Goal: Transaction & Acquisition: Download file/media

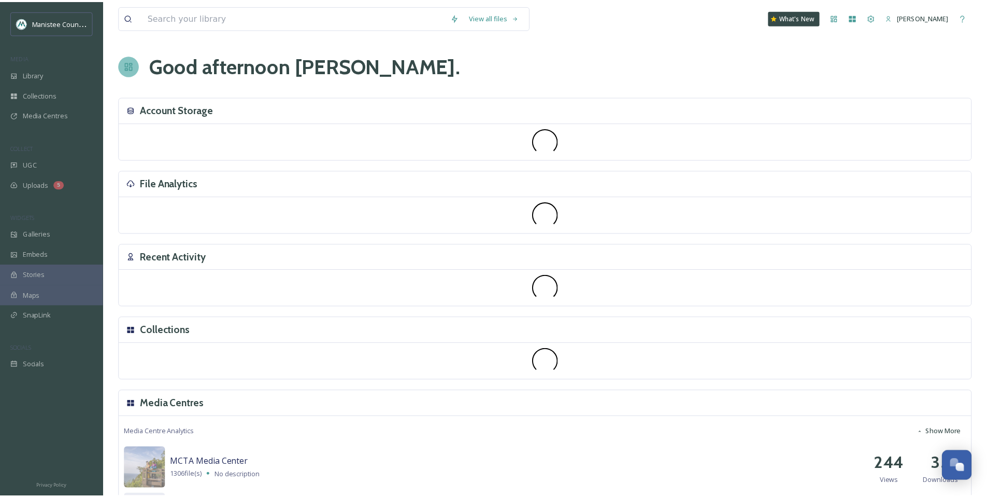
scroll to position [3120, 0]
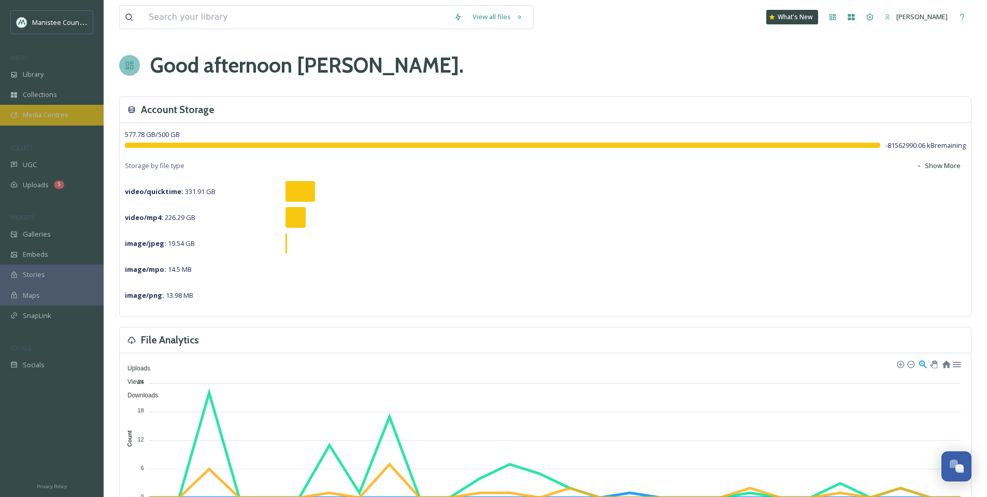
click at [52, 111] on span "Media Centres" at bounding box center [46, 115] width 46 height 10
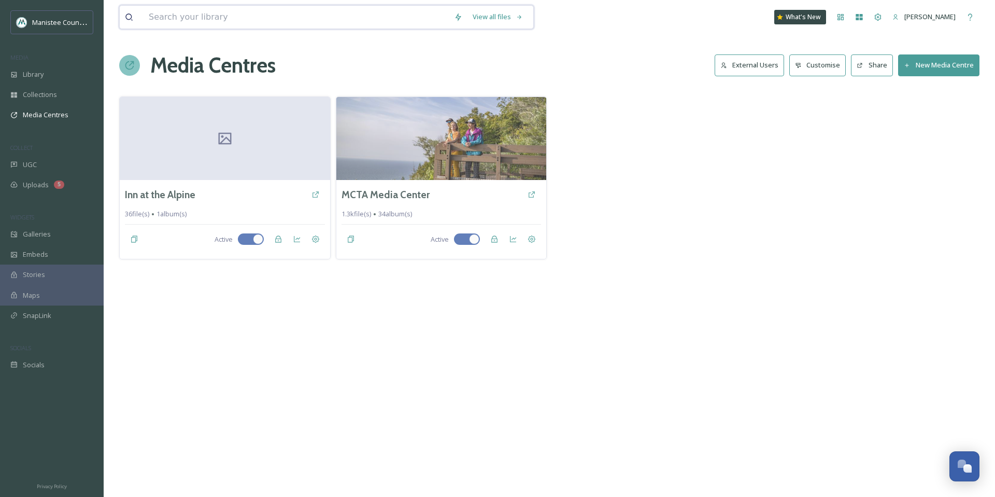
click at [226, 18] on input at bounding box center [296, 17] width 305 height 23
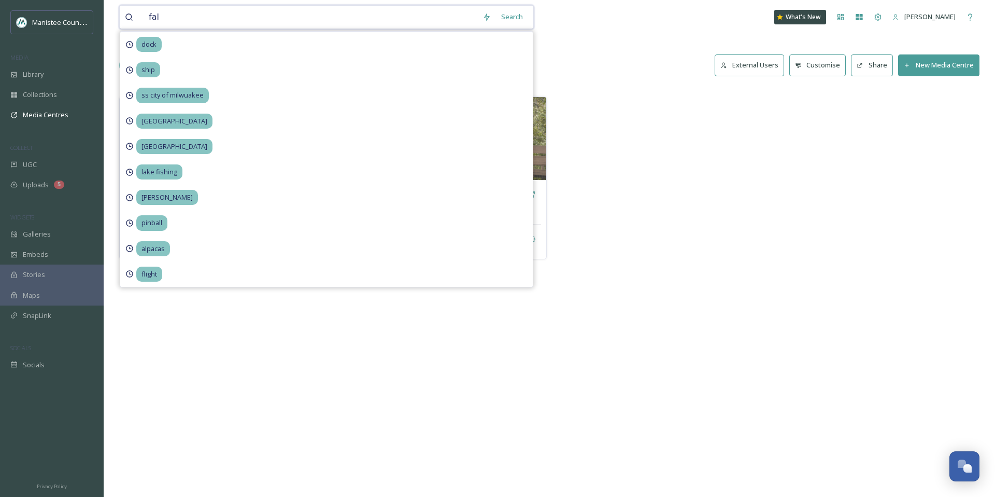
type input "fall"
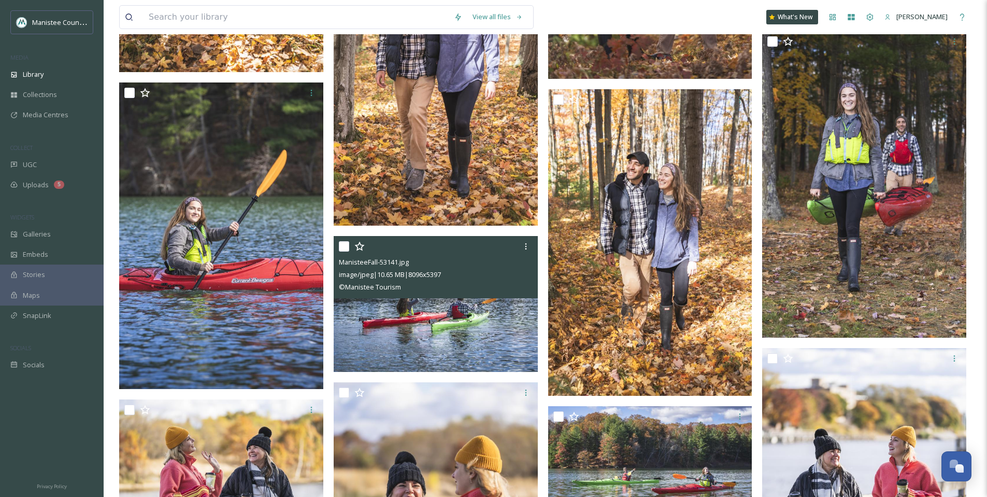
scroll to position [1886, 0]
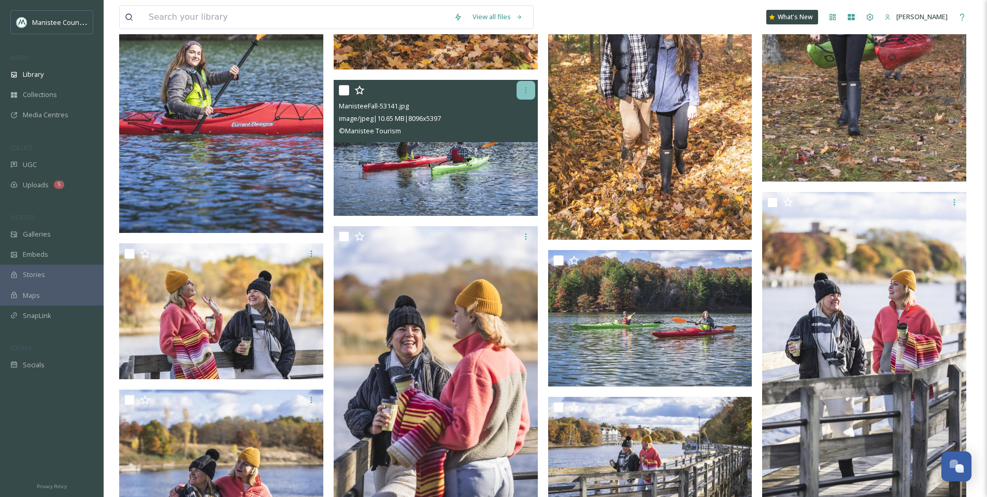
click at [522, 93] on icon at bounding box center [526, 90] width 8 height 8
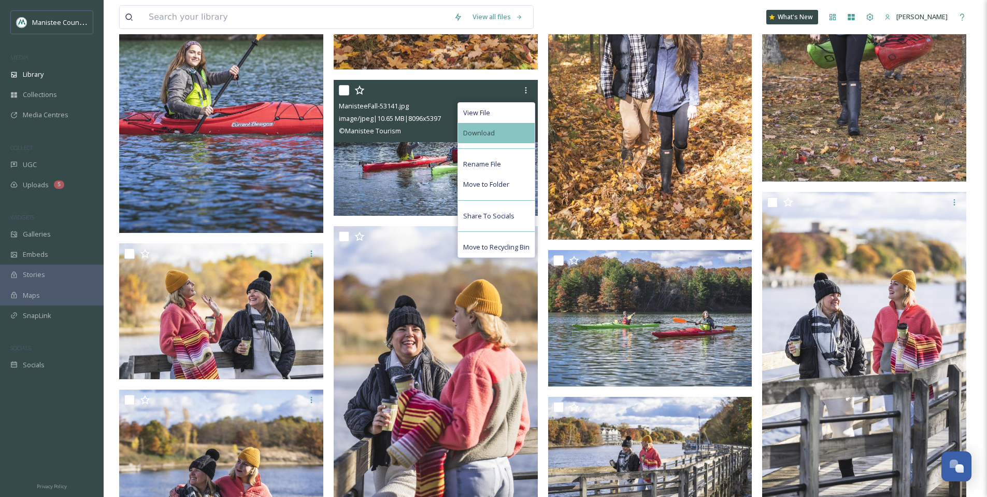
click at [505, 126] on div "Download" at bounding box center [496, 133] width 77 height 20
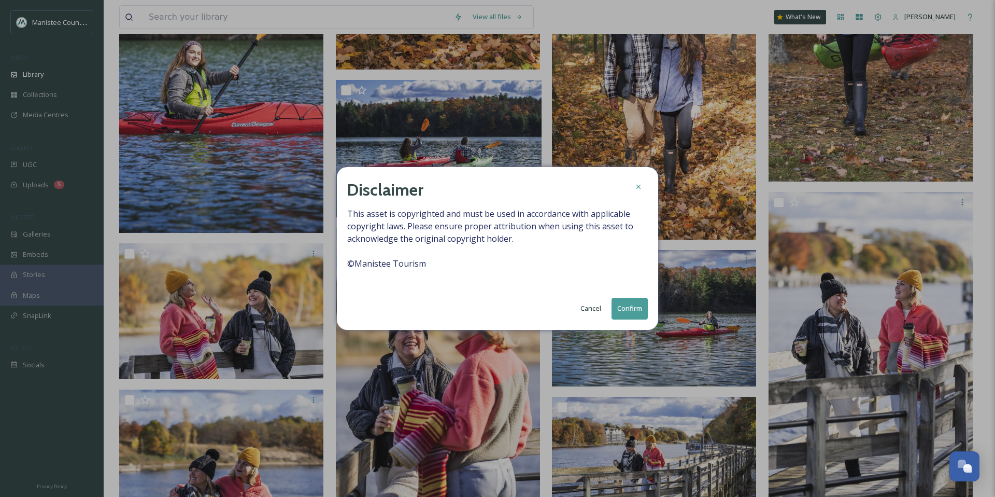
click at [622, 308] on button "Confirm" at bounding box center [630, 307] width 36 height 21
